Goal: Task Accomplishment & Management: Use online tool/utility

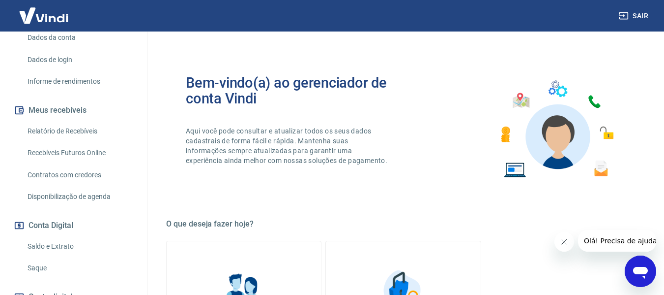
scroll to position [148, 0]
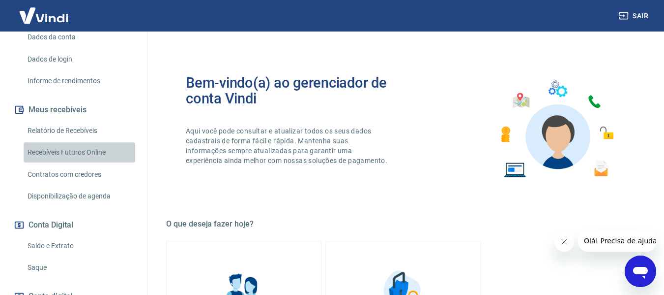
click at [85, 148] on link "Recebíveis Futuros Online" at bounding box center [80, 152] width 112 height 20
